Goal: Use online tool/utility: Utilize a website feature to perform a specific function

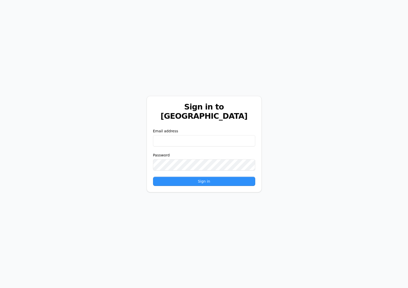
click at [222, 137] on input "email" at bounding box center [204, 140] width 102 height 11
type input "**********"
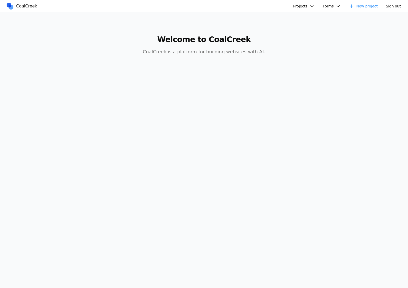
click at [308, 6] on button "Projects" at bounding box center [303, 6] width 27 height 8
click at [314, 28] on link "Test" at bounding box center [331, 26] width 74 height 9
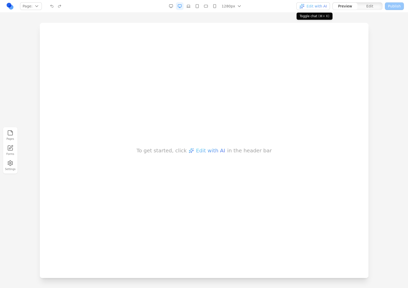
click at [308, 7] on span "Edit with AI" at bounding box center [316, 6] width 20 height 5
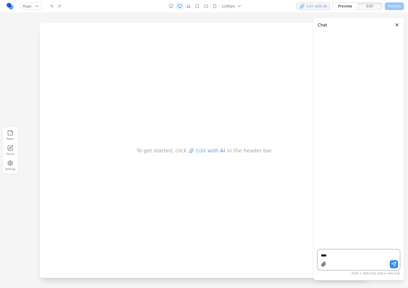
type textarea "****"
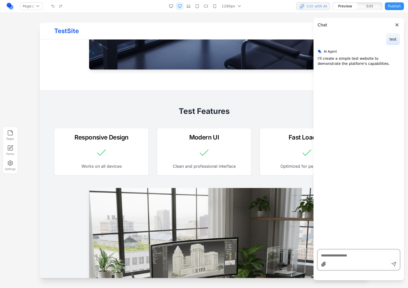
scroll to position [291, 0]
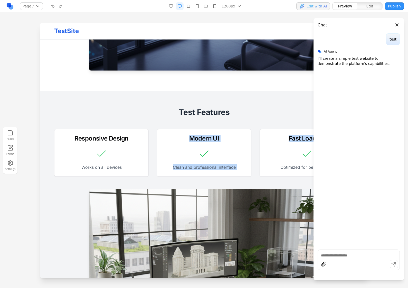
drag, startPoint x: 103, startPoint y: 160, endPoint x: 391, endPoint y: 158, distance: 287.2
click at [368, 158] on html "TestSite Home Test Website This is a simple test to verify everything is workin…" at bounding box center [204, 124] width 329 height 784
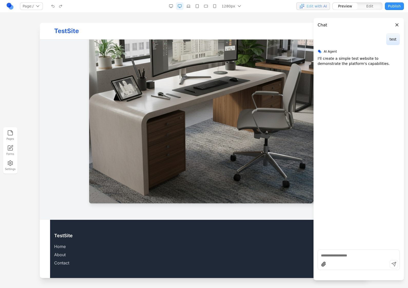
scroll to position [529, 0]
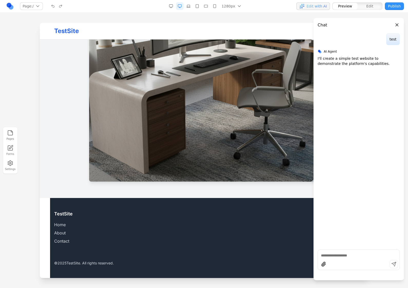
click at [8, 166] on icon "button" at bounding box center [10, 163] width 6 height 6
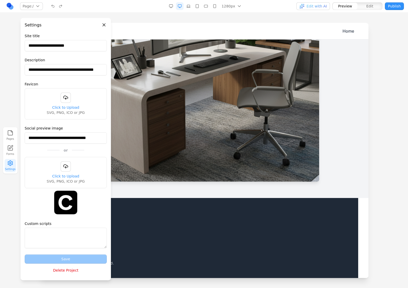
click at [14, 142] on div "Pages Forms Settings" at bounding box center [10, 150] width 14 height 46
click at [9, 133] on icon "button" at bounding box center [10, 133] width 6 height 6
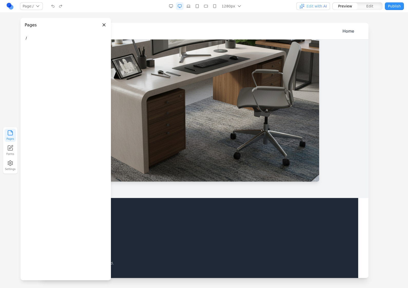
click at [11, 153] on link "Forms" at bounding box center [10, 150] width 11 height 13
